Goal: Navigation & Orientation: Find specific page/section

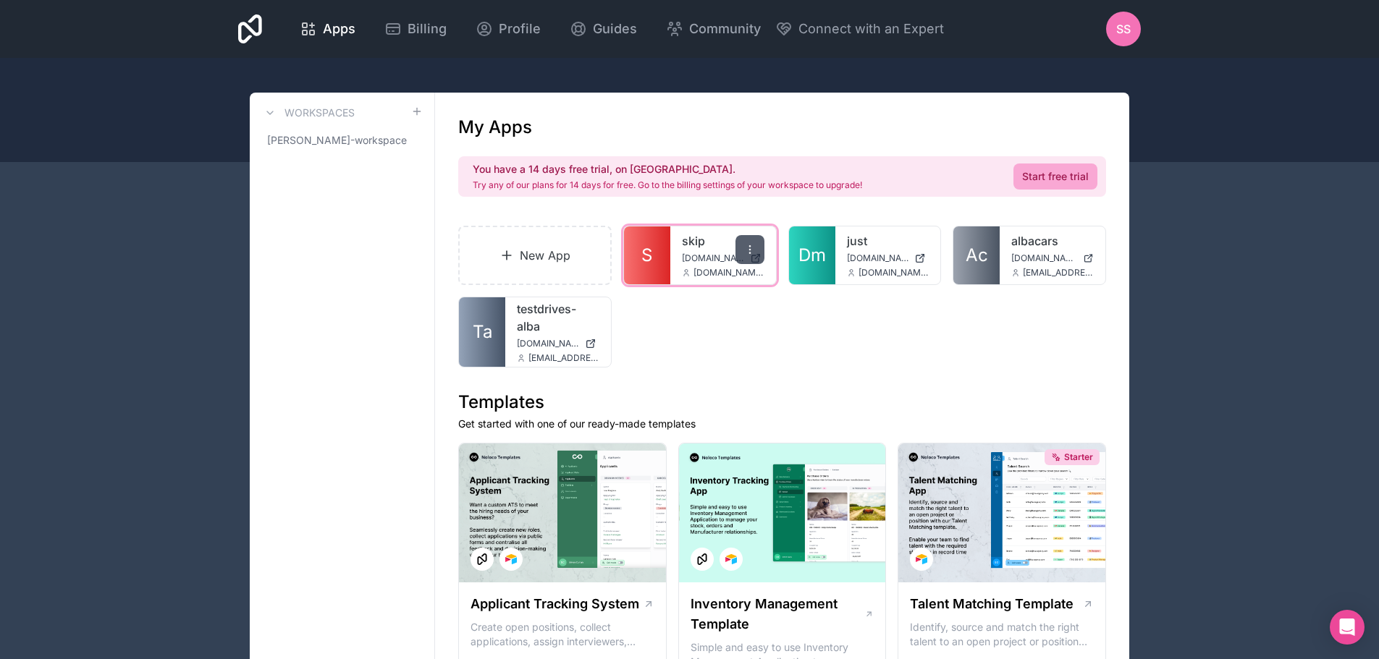
click at [750, 248] on icon at bounding box center [750, 250] width 12 height 12
click at [793, 323] on div "New App S skip skip.noloco.co syed.sj@albacars.ae Dm just just.noloco.co syed.s…" at bounding box center [782, 297] width 648 height 142
click at [755, 249] on icon at bounding box center [750, 250] width 12 height 12
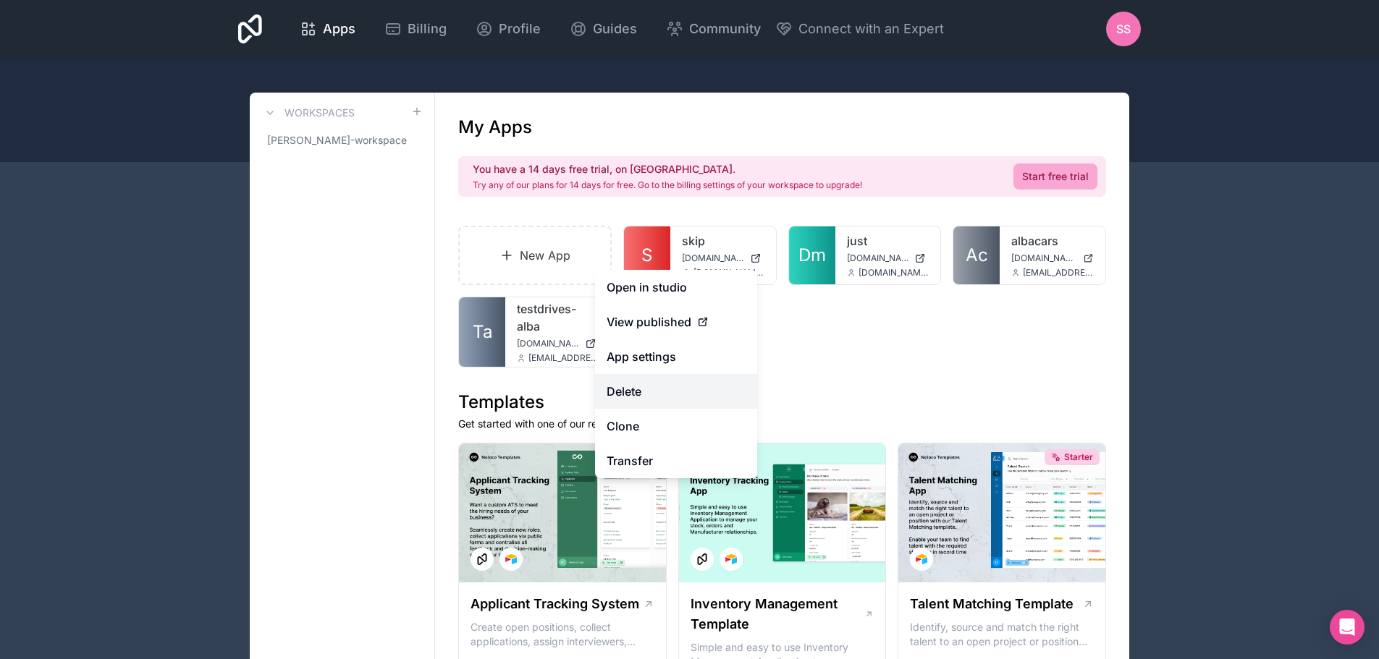
click at [673, 403] on button "Delete" at bounding box center [676, 391] width 162 height 35
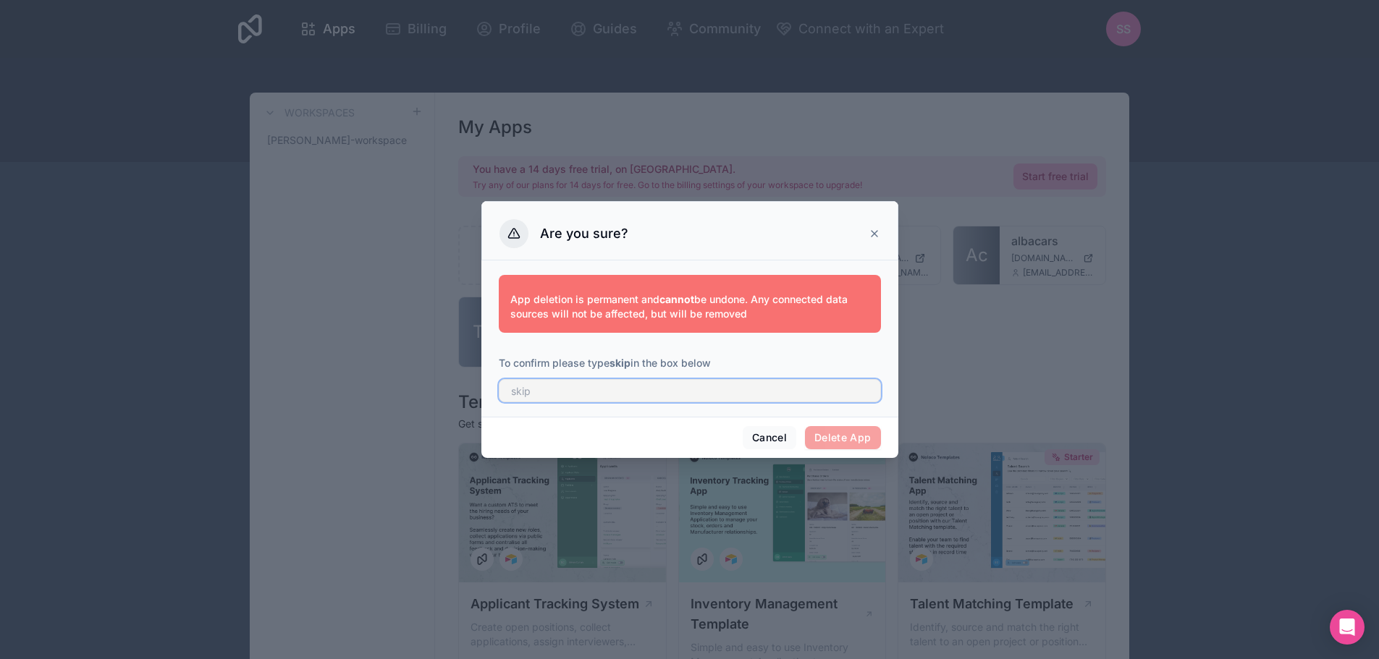
click at [681, 388] on input "text" at bounding box center [690, 390] width 382 height 23
type input "skip"
click at [765, 438] on button "Cancel" at bounding box center [770, 437] width 54 height 23
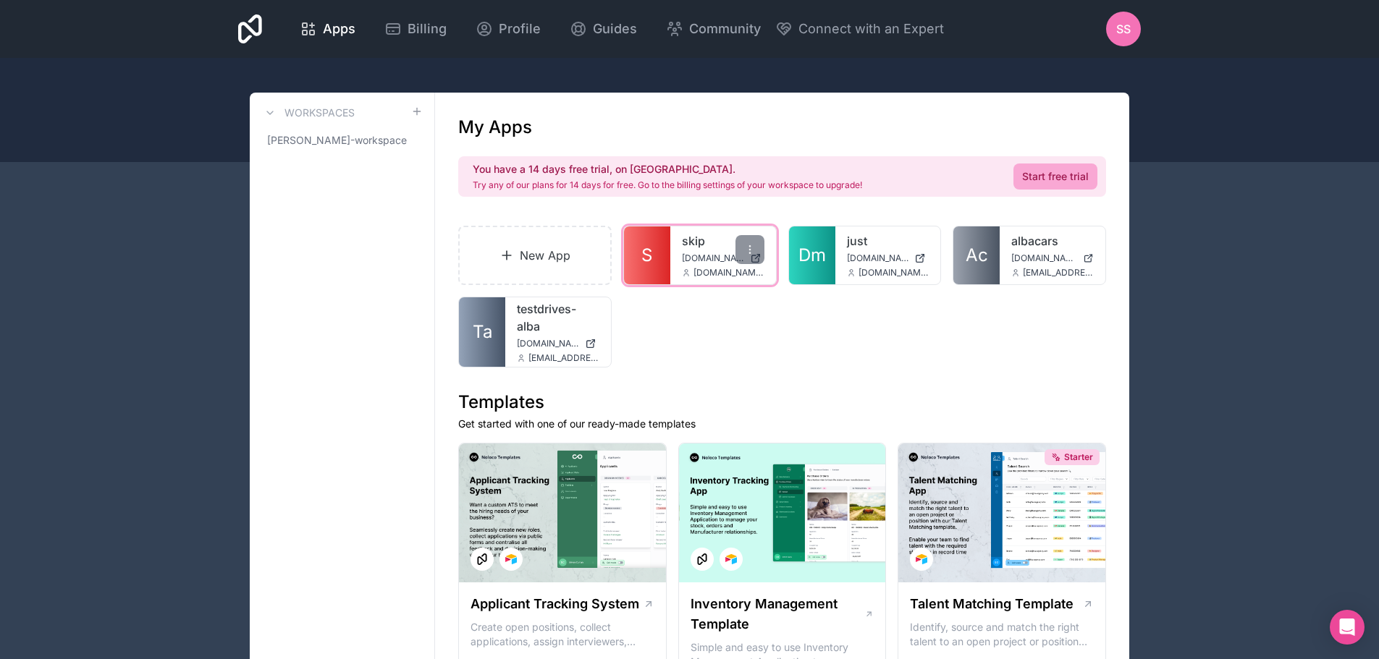
click at [697, 256] on span "[DOMAIN_NAME]" at bounding box center [713, 259] width 62 height 12
click at [750, 240] on div at bounding box center [749, 249] width 29 height 29
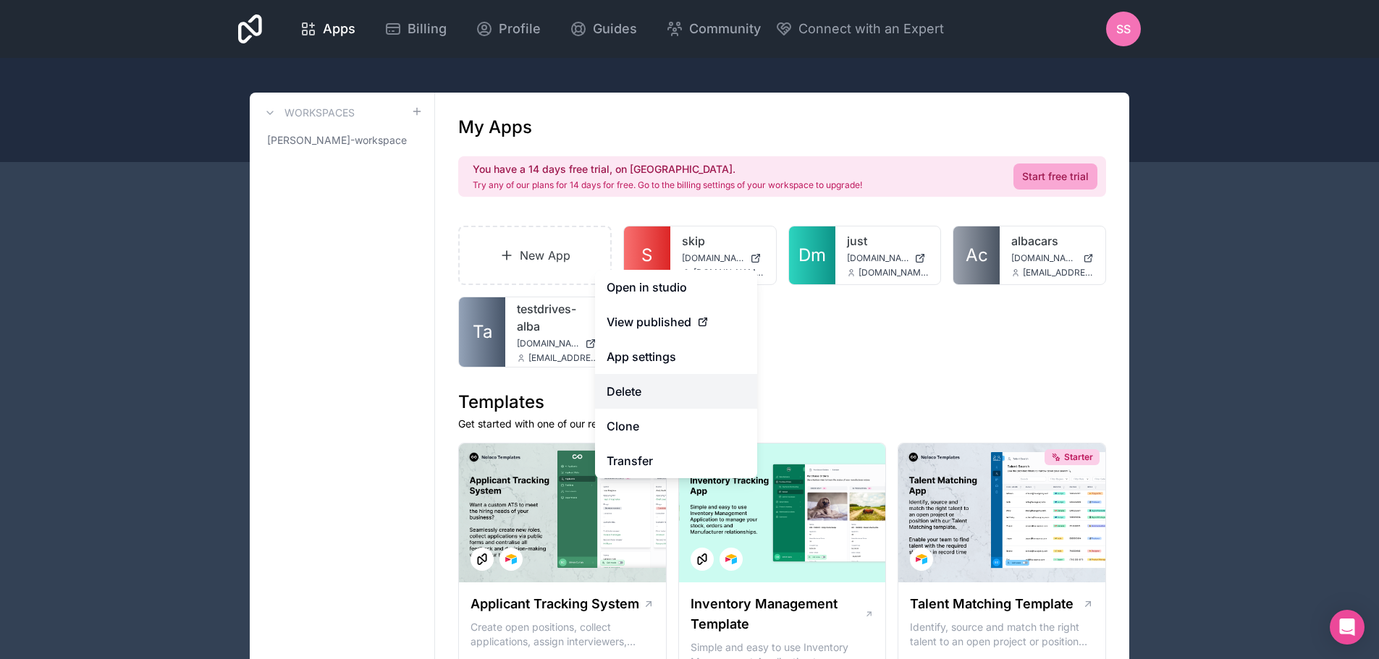
click at [668, 398] on button "Delete" at bounding box center [676, 391] width 162 height 35
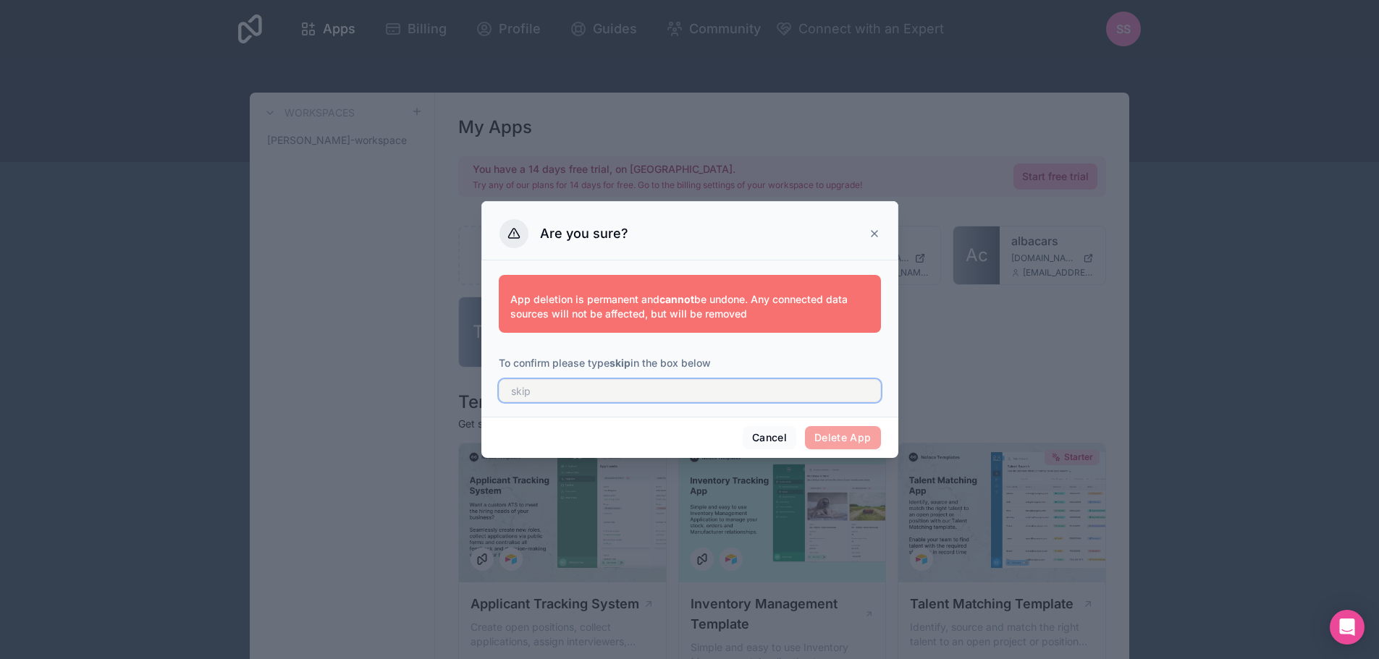
click at [682, 390] on input "text" at bounding box center [690, 390] width 382 height 23
type input "skip"
click at [871, 244] on div "Are you sure?" at bounding box center [689, 233] width 381 height 29
click at [777, 436] on button "Cancel" at bounding box center [770, 437] width 54 height 23
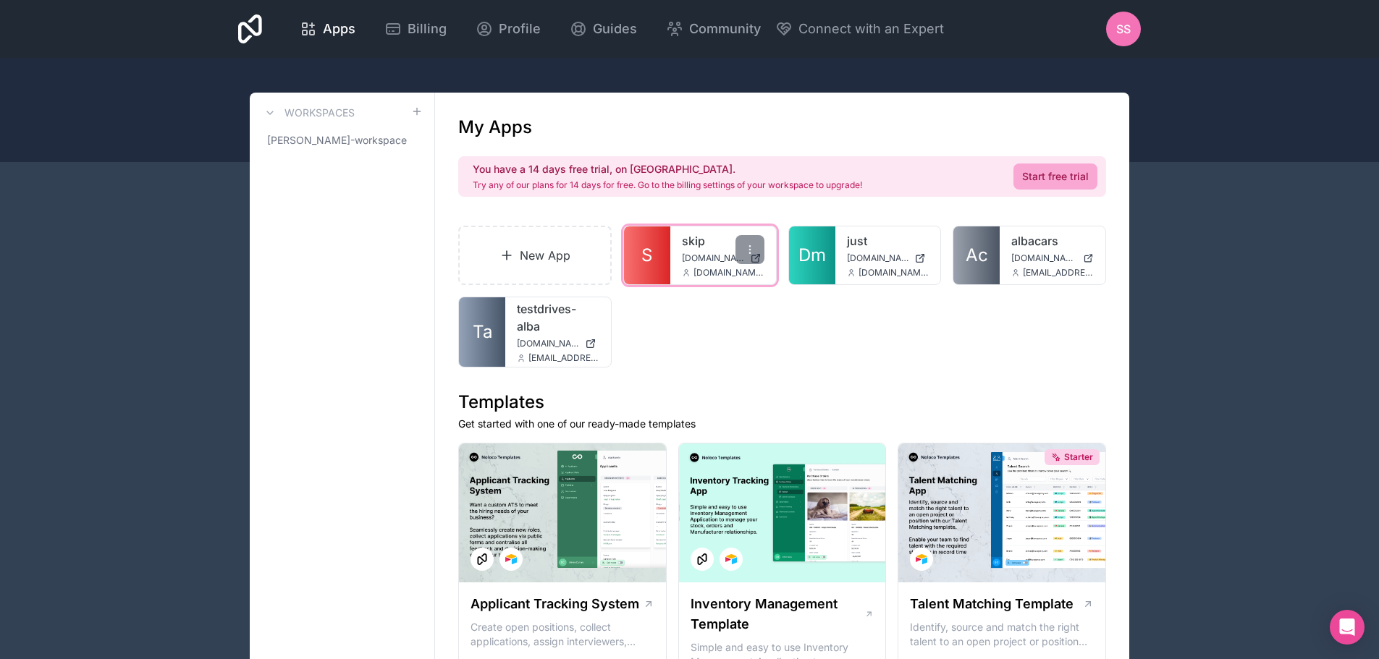
click at [714, 273] on span "[DOMAIN_NAME][EMAIL_ADDRESS][DOMAIN_NAME]" at bounding box center [728, 273] width 71 height 12
click at [705, 250] on div "skip skip.noloco.co syed.sj@albacars.ae" at bounding box center [723, 256] width 106 height 58
click at [655, 258] on link "S" at bounding box center [647, 256] width 46 height 58
click at [676, 263] on div "just [DOMAIN_NAME] [PERSON_NAME][DOMAIN_NAME][EMAIL_ADDRESS][PERSON_NAME][DOMAI…" at bounding box center [723, 256] width 106 height 58
click at [652, 256] on link "J" at bounding box center [647, 256] width 46 height 58
